Goal: Task Accomplishment & Management: Complete application form

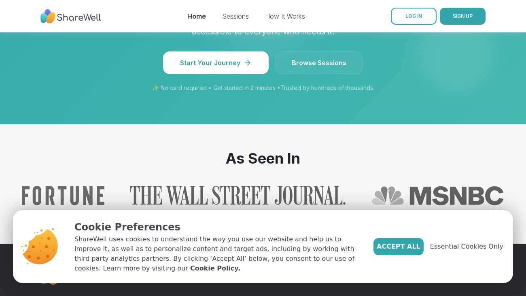
scroll to position [810, 0]
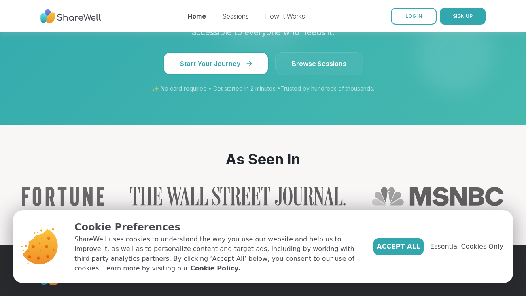
click at [230, 59] on span "Start Your Journey" at bounding box center [216, 64] width 72 height 10
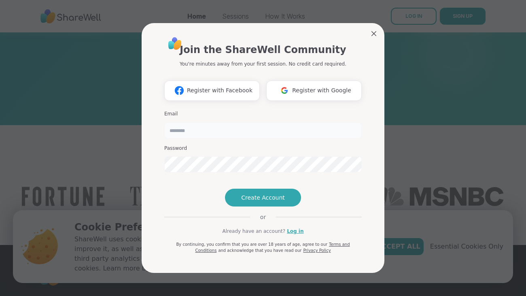
click at [219, 122] on input "email" at bounding box center [263, 130] width 198 height 16
click at [308, 82] on button "Register with Google" at bounding box center [314, 91] width 96 height 20
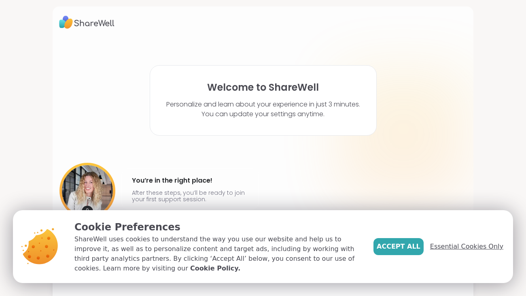
click at [462, 250] on span "Essential Cookies Only" at bounding box center [466, 247] width 73 height 10
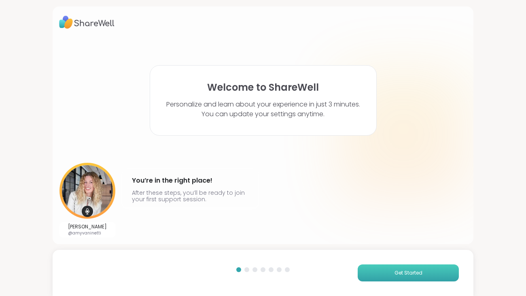
click at [419, 267] on button "Get Started" at bounding box center [408, 272] width 101 height 17
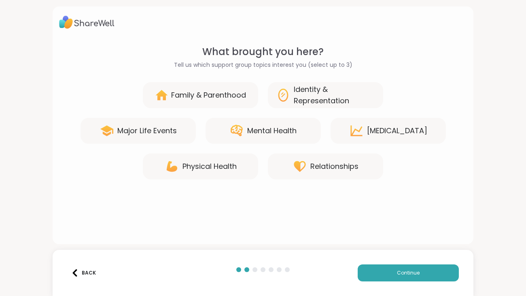
click at [233, 158] on div "Physical Health" at bounding box center [200, 166] width 115 height 26
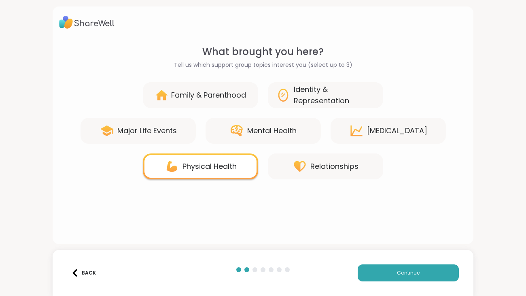
click at [275, 128] on div "Mental Health" at bounding box center [271, 130] width 49 height 11
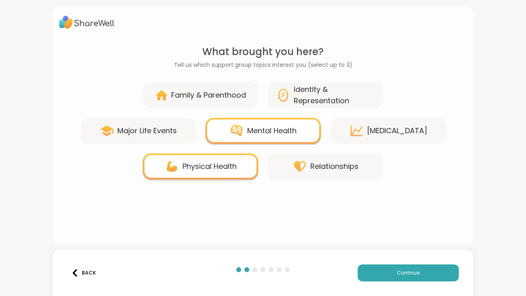
click at [319, 90] on div "Identity & Representation" at bounding box center [334, 95] width 81 height 23
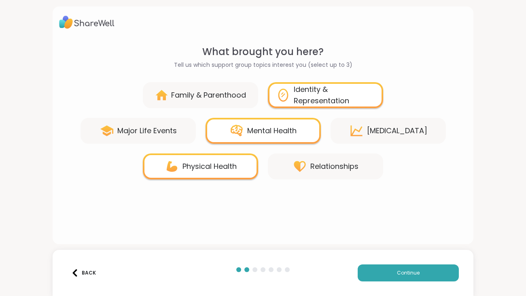
click at [396, 135] on div "[MEDICAL_DATA]" at bounding box center [397, 130] width 60 height 11
click at [372, 268] on button "Continue" at bounding box center [408, 272] width 101 height 17
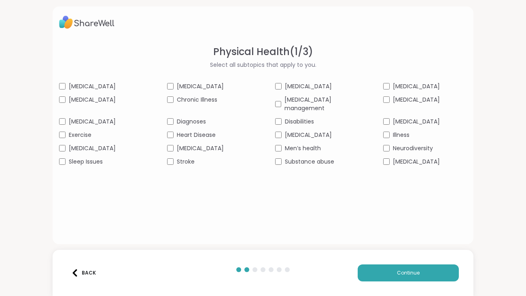
click at [68, 137] on div "Exercise" at bounding box center [101, 135] width 84 height 9
click at [79, 160] on span "Sleep Issues" at bounding box center [86, 161] width 34 height 9
click at [385, 268] on button "Continue" at bounding box center [408, 272] width 101 height 17
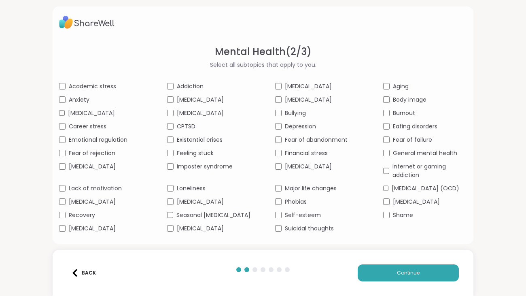
click at [302, 131] on span "Depression" at bounding box center [300, 126] width 31 height 9
click at [391, 113] on div "Burnout" at bounding box center [425, 113] width 84 height 9
click at [394, 102] on span "Body image" at bounding box center [410, 100] width 34 height 9
click at [397, 144] on span "Fear of failure" at bounding box center [412, 140] width 39 height 9
click at [396, 157] on span "General mental health" at bounding box center [425, 153] width 64 height 9
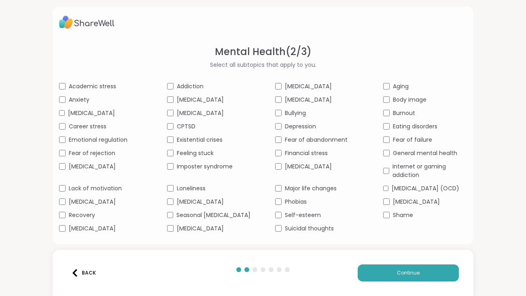
click at [396, 176] on span "Internet or gaming addiction" at bounding box center [430, 170] width 74 height 17
click at [303, 219] on span "Self-esteem" at bounding box center [303, 215] width 36 height 9
click at [211, 157] on span "Feeling stuck" at bounding box center [195, 153] width 37 height 9
click at [192, 193] on span "Loneliness" at bounding box center [191, 188] width 29 height 9
click at [123, 202] on div "Academic stress Addiction [MEDICAL_DATA] Aging Anxiety [MEDICAL_DATA] [MEDICAL_…" at bounding box center [263, 157] width 408 height 151
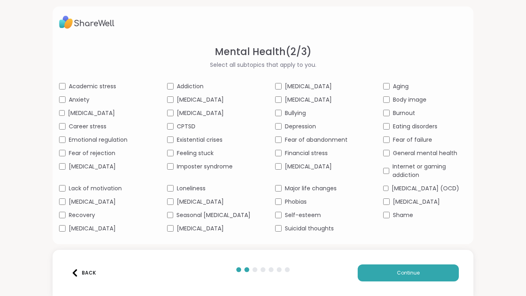
click at [109, 193] on span "Lack of motivation" at bounding box center [95, 188] width 53 height 9
click at [110, 144] on span "Emotional regulation" at bounding box center [98, 140] width 59 height 9
click at [85, 99] on span "Anxiety" at bounding box center [79, 100] width 21 height 9
click at [185, 107] on div "Academic stress Addiction [MEDICAL_DATA] Aging Anxiety [MEDICAL_DATA] [MEDICAL_…" at bounding box center [263, 157] width 408 height 151
click at [186, 109] on span "[MEDICAL_DATA]" at bounding box center [200, 113] width 47 height 9
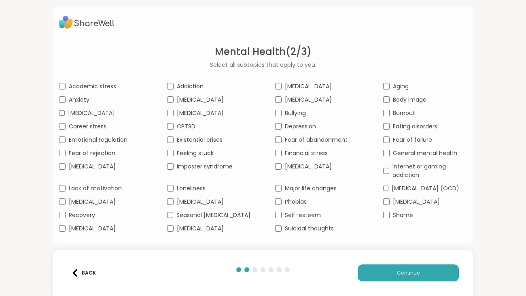
scroll to position [26, 0]
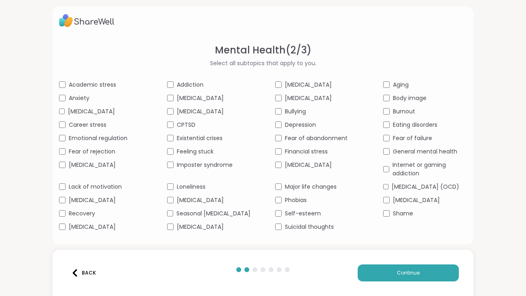
click at [202, 225] on span "[MEDICAL_DATA]" at bounding box center [200, 227] width 47 height 9
click at [304, 227] on span "Suicidal thoughts" at bounding box center [309, 227] width 49 height 9
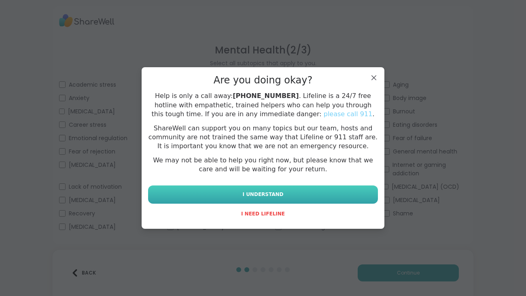
click at [278, 201] on button "I UNDERSTAND" at bounding box center [263, 194] width 230 height 18
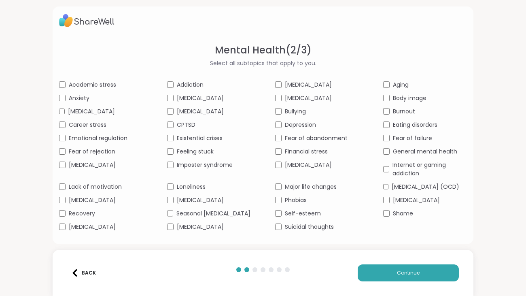
click at [85, 225] on span "[MEDICAL_DATA]" at bounding box center [92, 227] width 47 height 9
click at [414, 273] on span "Continue" at bounding box center [408, 272] width 23 height 7
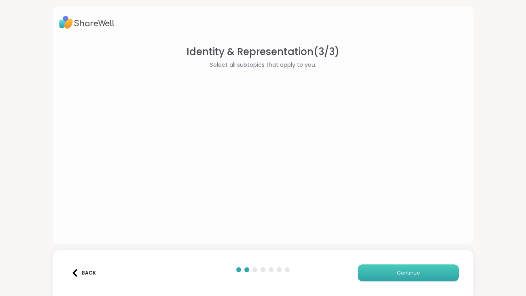
scroll to position [0, 0]
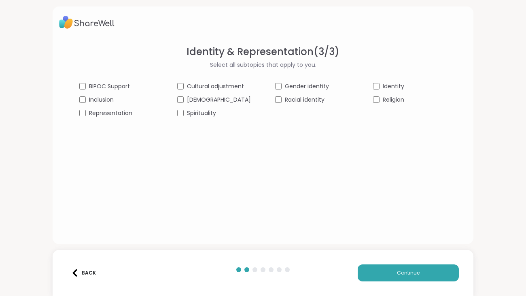
click at [130, 118] on div "Identity & Representation ( 3 / 3 ) Select all subtopics that apply to you. BIP…" at bounding box center [263, 138] width 408 height 187
click at [126, 115] on span "Representation" at bounding box center [110, 113] width 43 height 9
click at [383, 276] on button "Continue" at bounding box center [408, 272] width 101 height 17
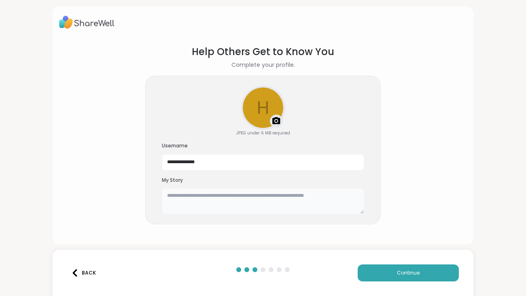
click at [294, 207] on textarea at bounding box center [263, 201] width 202 height 26
type textarea "*"
click at [381, 268] on button "Continue" at bounding box center [408, 272] width 101 height 17
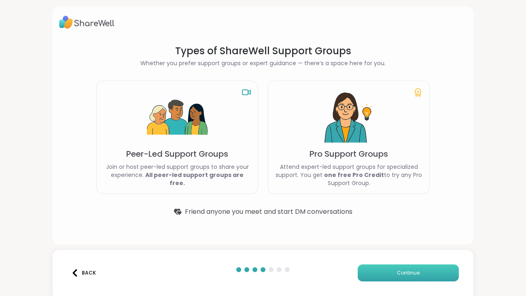
click at [381, 268] on button "Continue" at bounding box center [408, 272] width 101 height 17
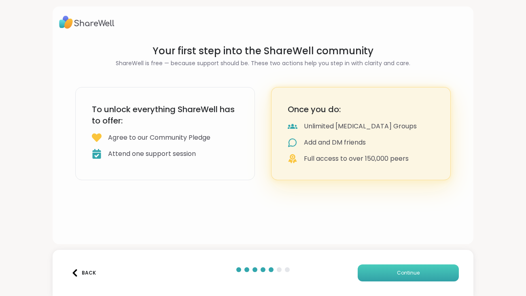
click at [381, 268] on button "Continue" at bounding box center [408, 272] width 101 height 17
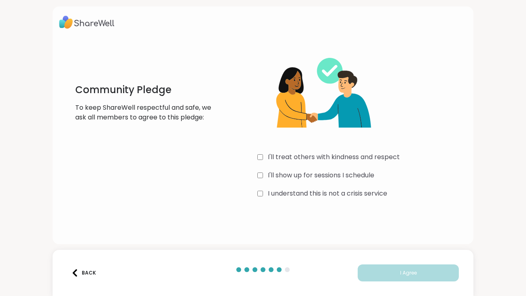
click at [271, 157] on label "I'll treat others with kindness and respect" at bounding box center [334, 157] width 132 height 10
